Goal: Task Accomplishment & Management: Complete application form

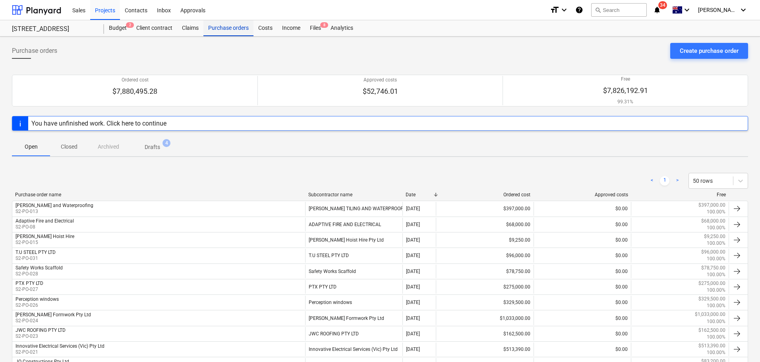
click at [224, 31] on div "Purchase orders" at bounding box center [228, 28] width 50 height 16
click at [263, 30] on div "Costs" at bounding box center [265, 28] width 24 height 16
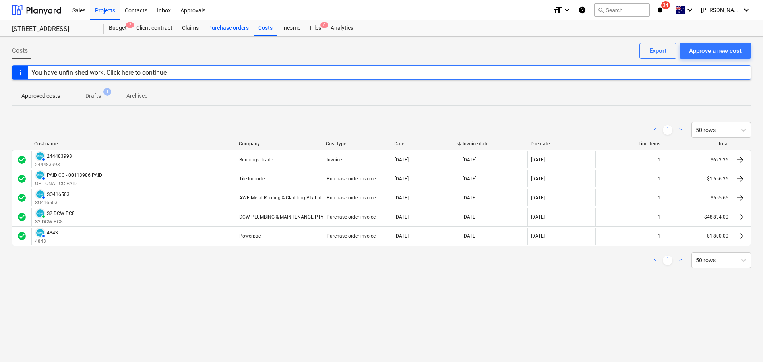
click at [234, 29] on div "Purchase orders" at bounding box center [228, 28] width 50 height 16
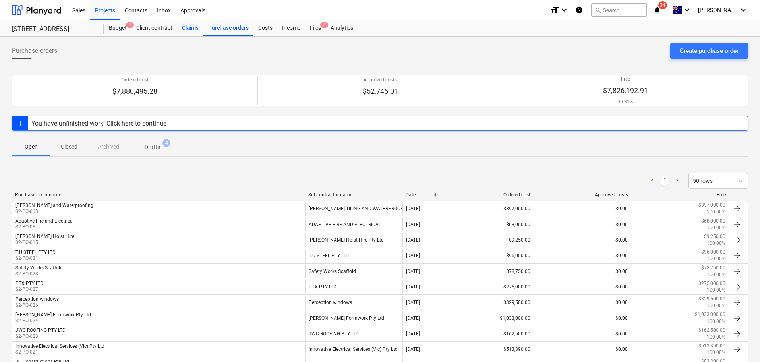
click at [181, 35] on div "Claims" at bounding box center [190, 28] width 26 height 16
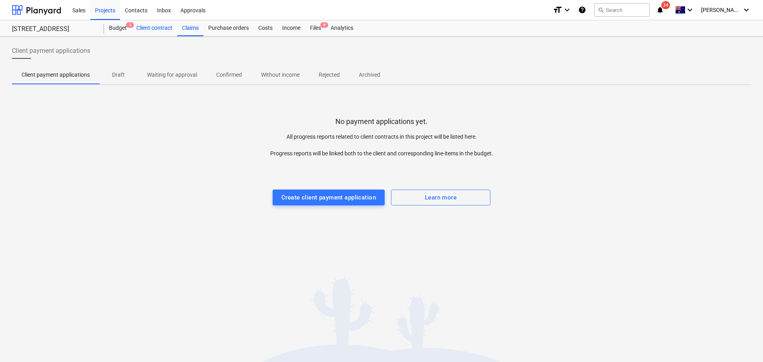
click at [155, 35] on div "Client contract" at bounding box center [154, 28] width 46 height 16
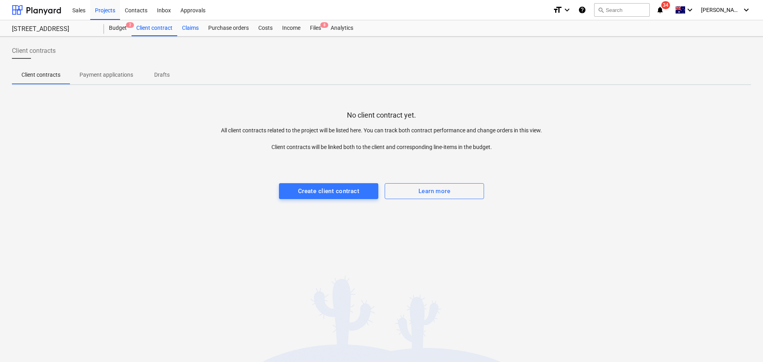
click at [185, 30] on div "Claims" at bounding box center [190, 28] width 26 height 16
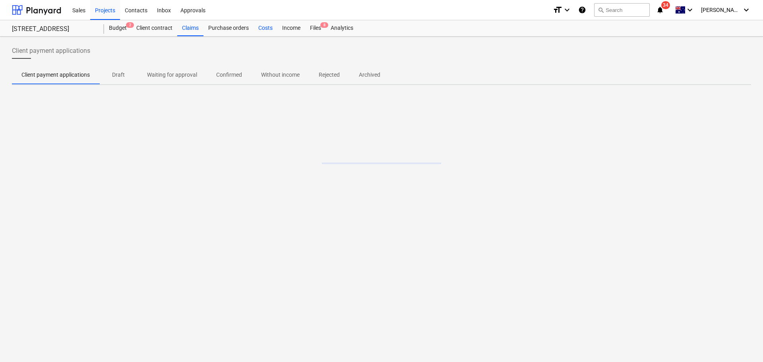
click at [253, 31] on div "Costs" at bounding box center [265, 28] width 24 height 16
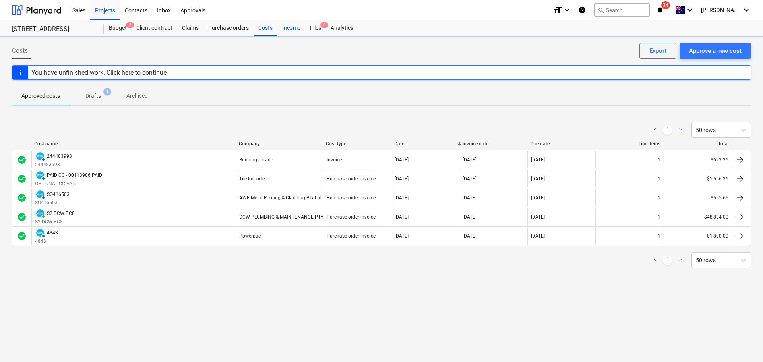
click at [294, 29] on div "Income" at bounding box center [291, 28] width 28 height 16
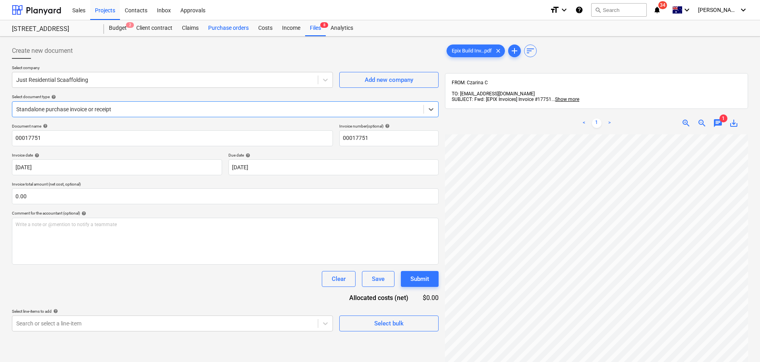
click at [208, 21] on div "Purchase orders" at bounding box center [228, 28] width 50 height 16
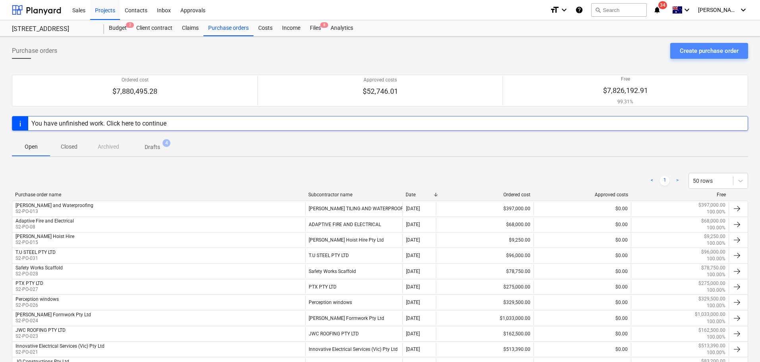
click at [688, 44] on button "Create purchase order" at bounding box center [709, 51] width 78 height 16
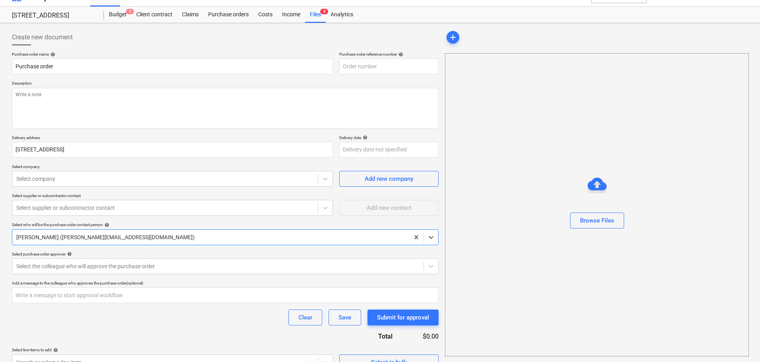
type textarea "x"
type input "S2-PO-041"
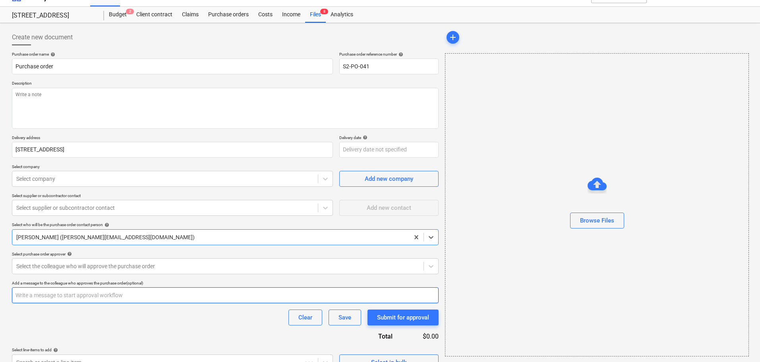
scroll to position [28, 0]
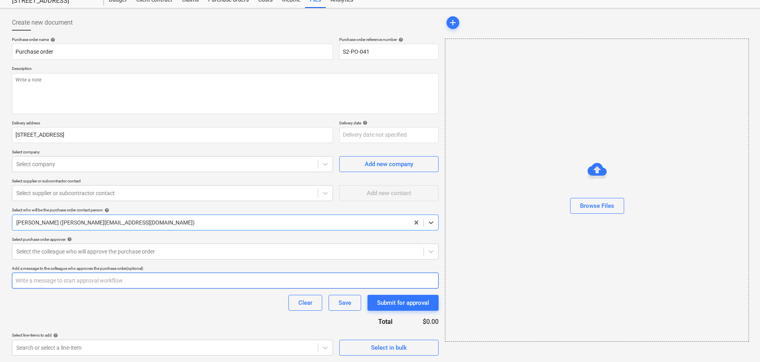
type textarea "x"
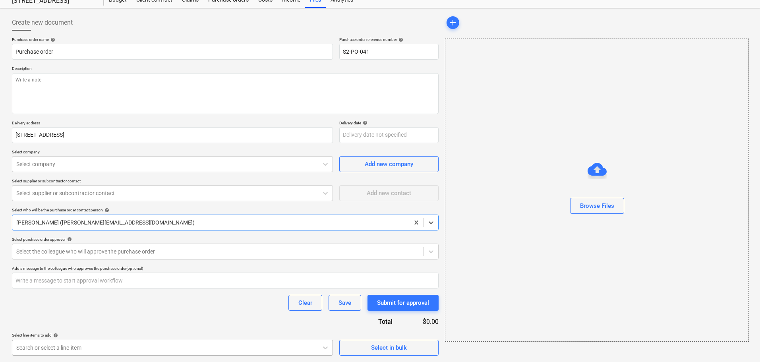
click at [88, 334] on body "Sales Projects Contacts Inbox Approvals format_size keyboard_arrow_down help se…" at bounding box center [380, 153] width 760 height 362
type input "l"
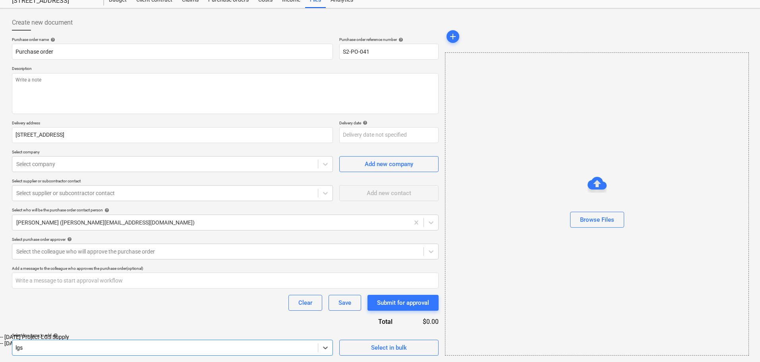
scroll to position [54, 0]
type input "lgs"
type textarea "x"
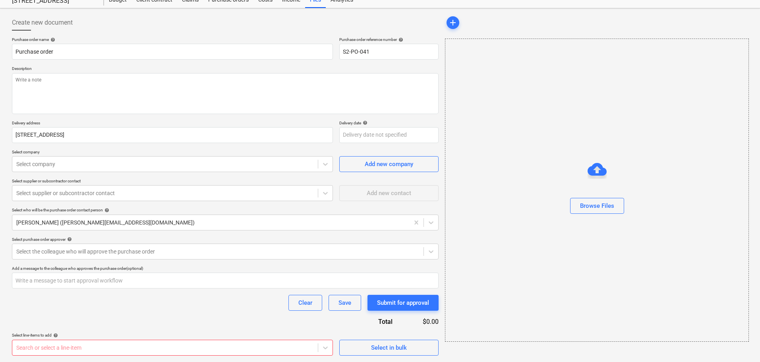
scroll to position [28, 0]
type textarea "x"
